Goal: Task Accomplishment & Management: Complete application form

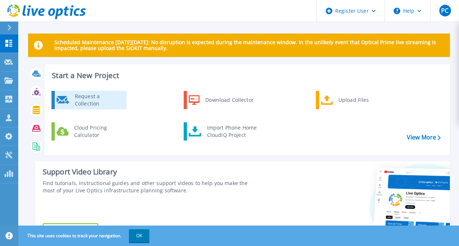
click at [89, 100] on div "Request a Collection" at bounding box center [97, 100] width 53 height 15
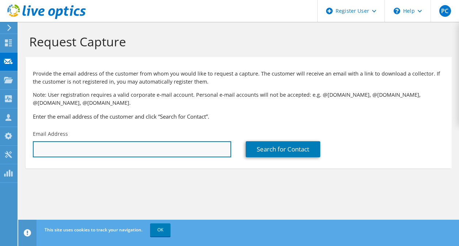
click at [141, 153] on input "text" at bounding box center [132, 149] width 198 height 16
paste input "Deepak Chauhan2 <[EMAIL_ADDRESS][DOMAIN_NAME]>"
click at [87, 148] on input "Deepak Chauhan2 <[EMAIL_ADDRESS][DOMAIN_NAME]>" at bounding box center [132, 149] width 198 height 16
click at [182, 153] on input "[EMAIL_ADDRESS][DOMAIN_NAME]>" at bounding box center [132, 149] width 198 height 16
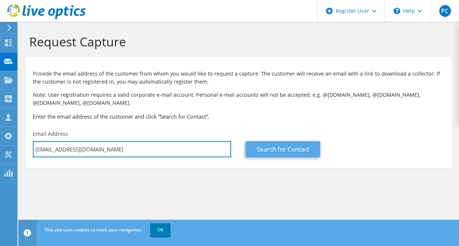
type input "[EMAIL_ADDRESS][DOMAIN_NAME]"
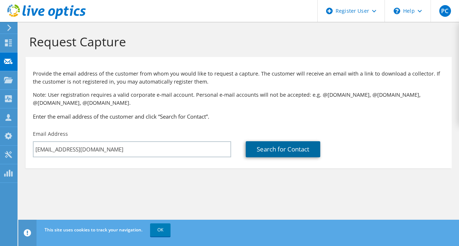
click at [279, 147] on link "Search for Contact" at bounding box center [283, 149] width 74 height 16
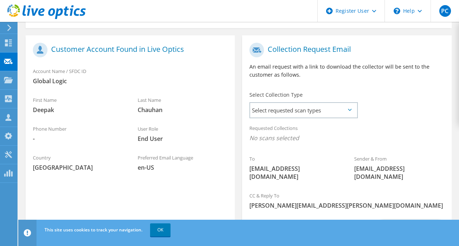
scroll to position [140, 0]
click at [336, 110] on span "Select requested scan types" at bounding box center [303, 110] width 107 height 15
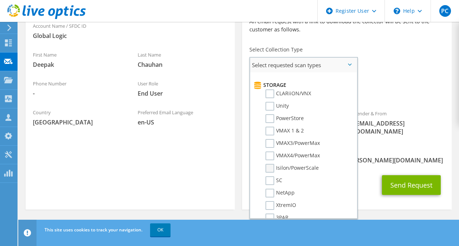
scroll to position [121, 0]
click at [272, 107] on label "Unity" at bounding box center [276, 106] width 23 height 9
click at [0, 0] on input "Unity" at bounding box center [0, 0] width 0 height 0
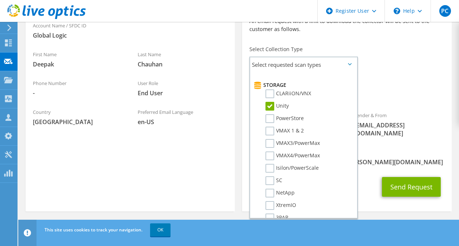
click at [398, 77] on div "Requested Collections No scans selected Unity" at bounding box center [346, 89] width 209 height 29
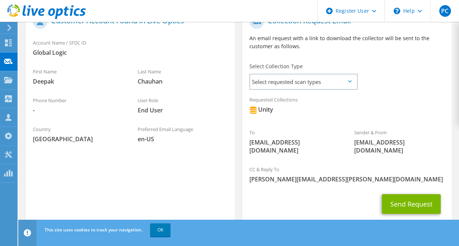
scroll to position [188, 0]
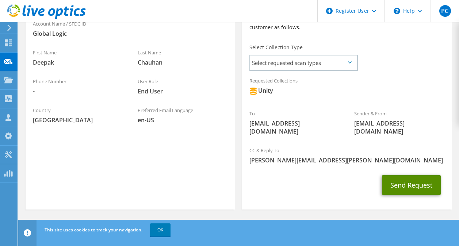
click at [432, 185] on button "Send Request" at bounding box center [411, 185] width 59 height 20
